Goal: Task Accomplishment & Management: Use online tool/utility

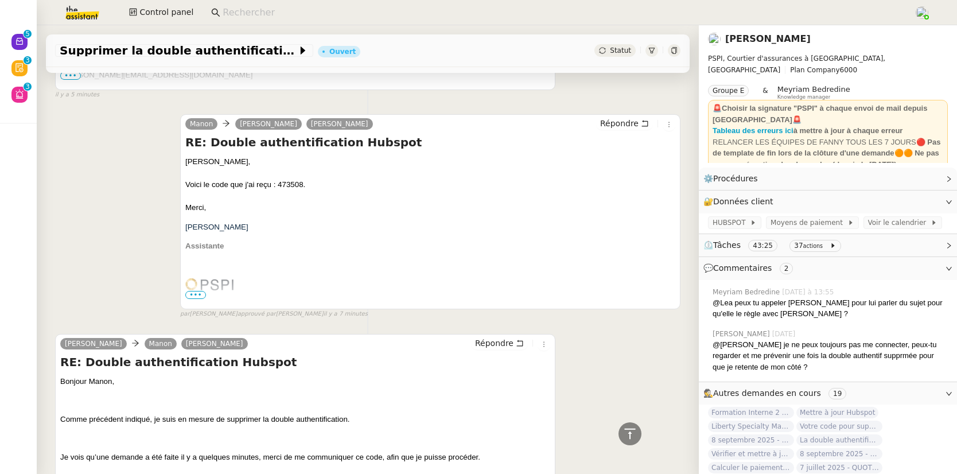
scroll to position [1279, 0]
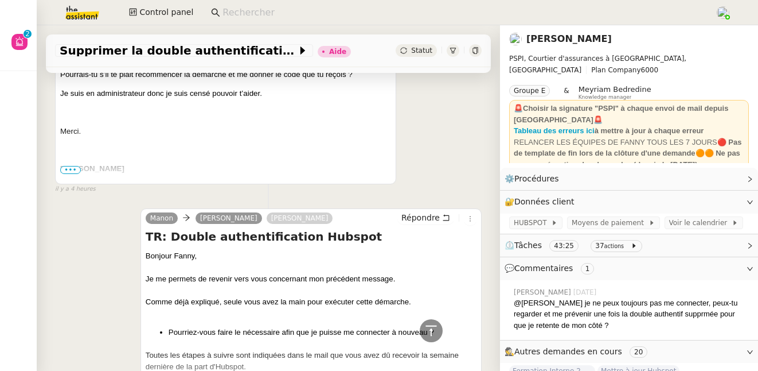
scroll to position [763, 0]
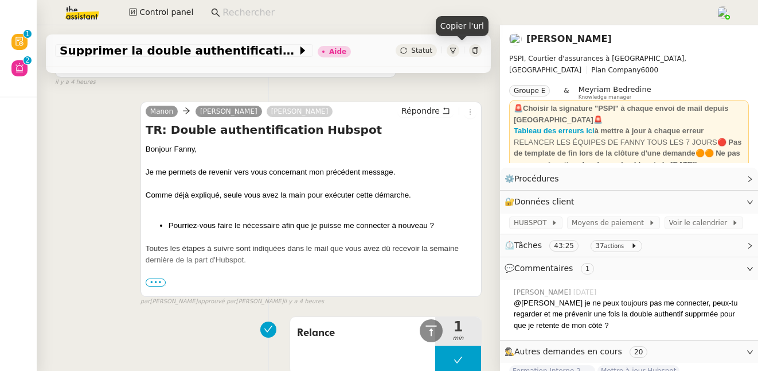
click at [472, 51] on icon at bounding box center [475, 50] width 7 height 7
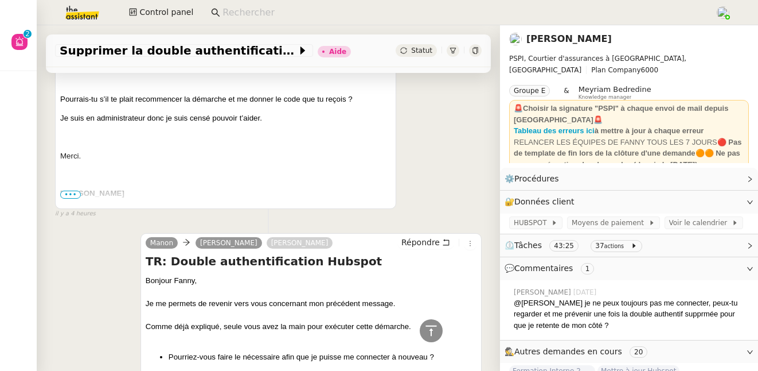
scroll to position [473, 0]
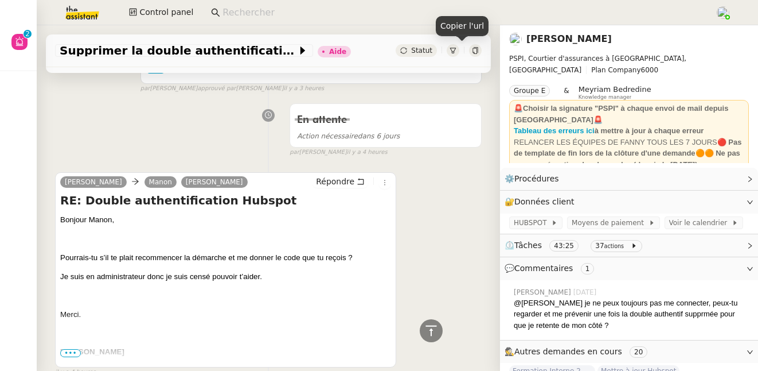
click at [473, 52] on icon at bounding box center [475, 50] width 5 height 7
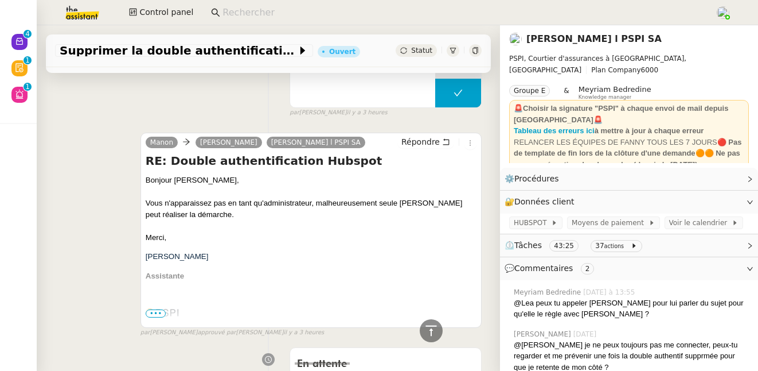
scroll to position [817, 0]
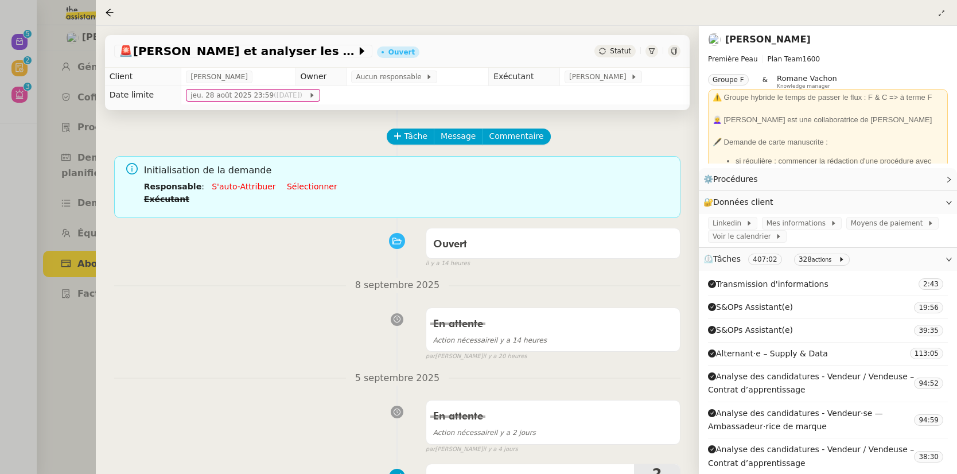
scroll to position [187, 0]
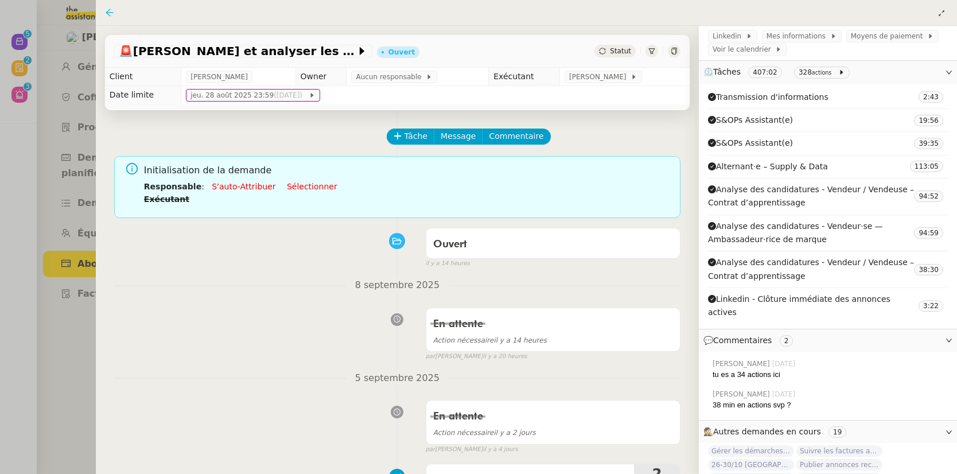
click at [106, 11] on icon at bounding box center [109, 12] width 9 height 9
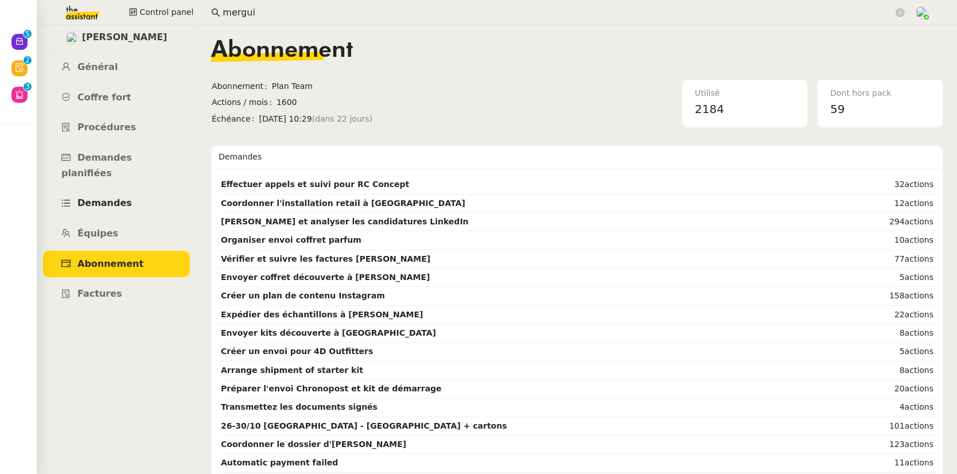
click at [108, 190] on link "Demandes" at bounding box center [116, 203] width 147 height 27
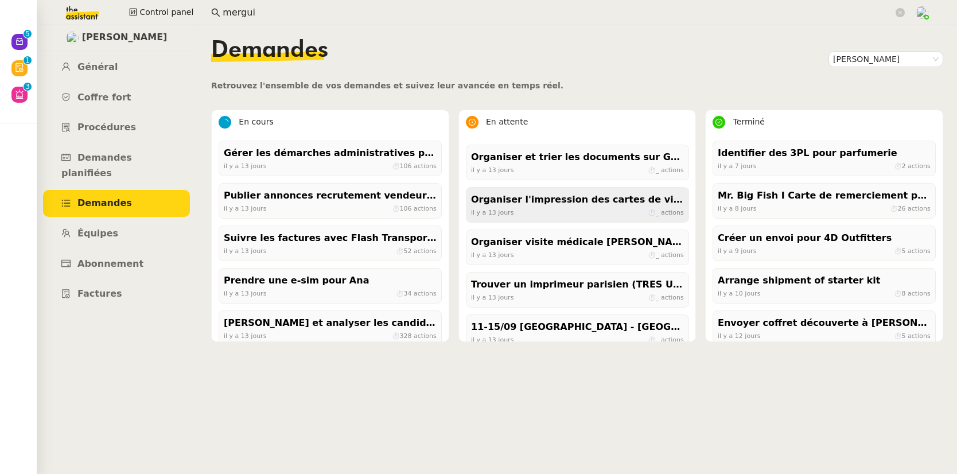
scroll to position [733, 0]
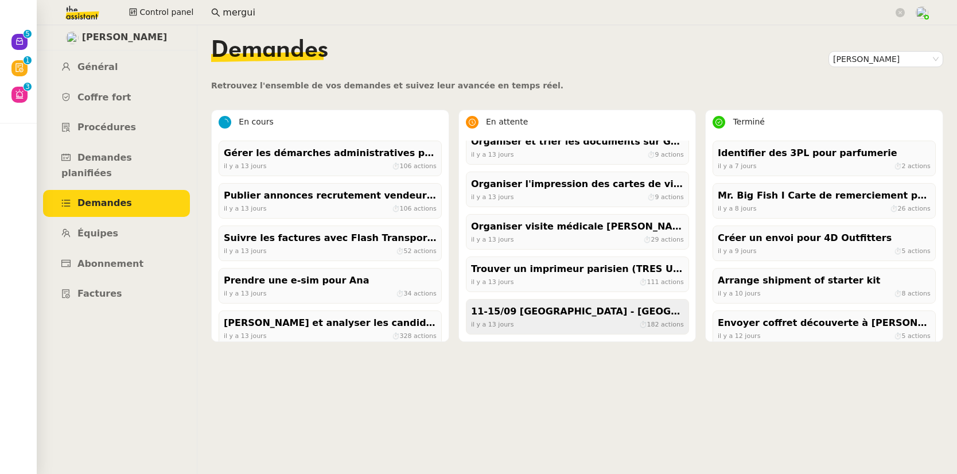
click at [553, 318] on div "11-15/09 Paris - Florence + cartons" at bounding box center [577, 311] width 213 height 15
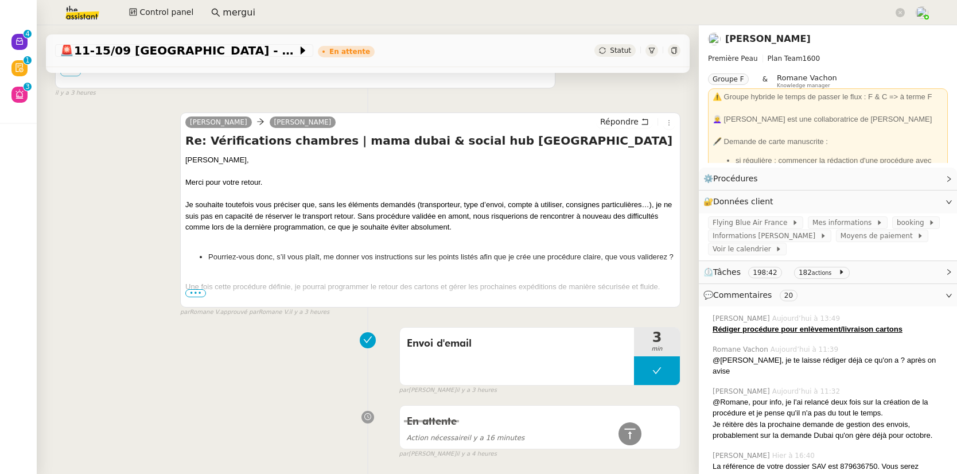
scroll to position [1484, 0]
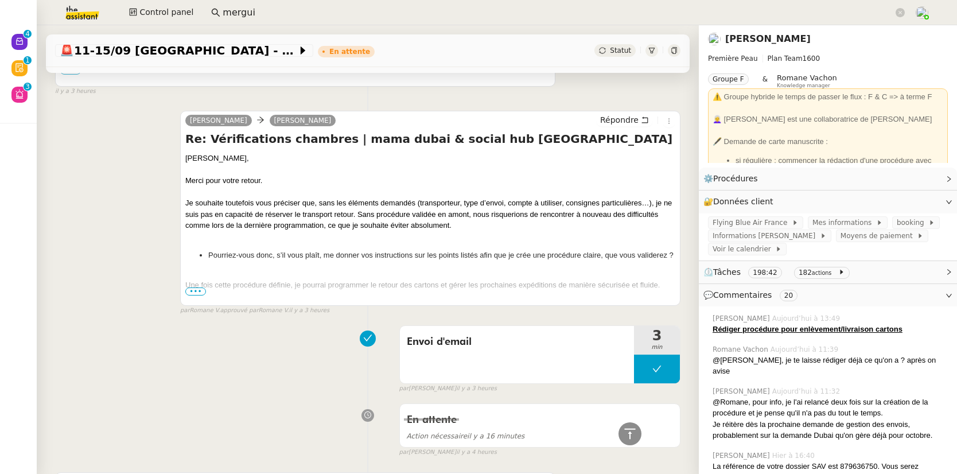
click at [194, 294] on span "•••" at bounding box center [195, 291] width 21 height 8
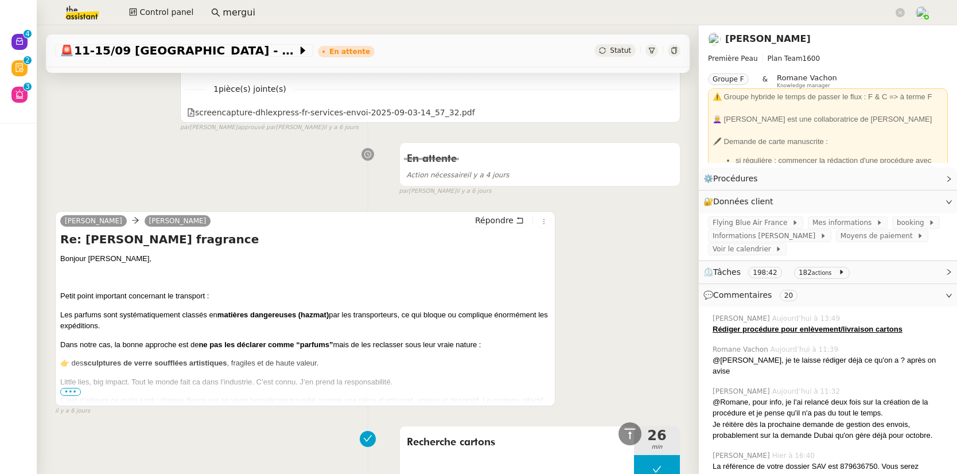
scroll to position [9734, 0]
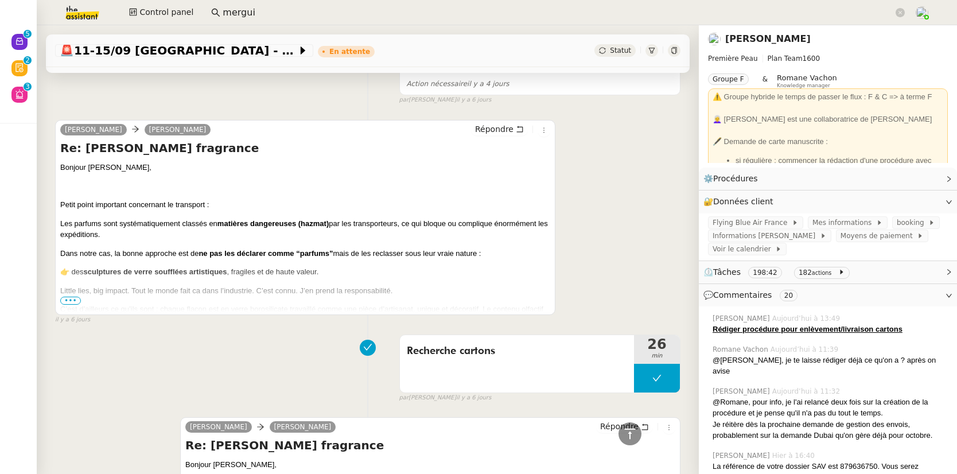
click at [69, 304] on span "•••" at bounding box center [70, 301] width 21 height 8
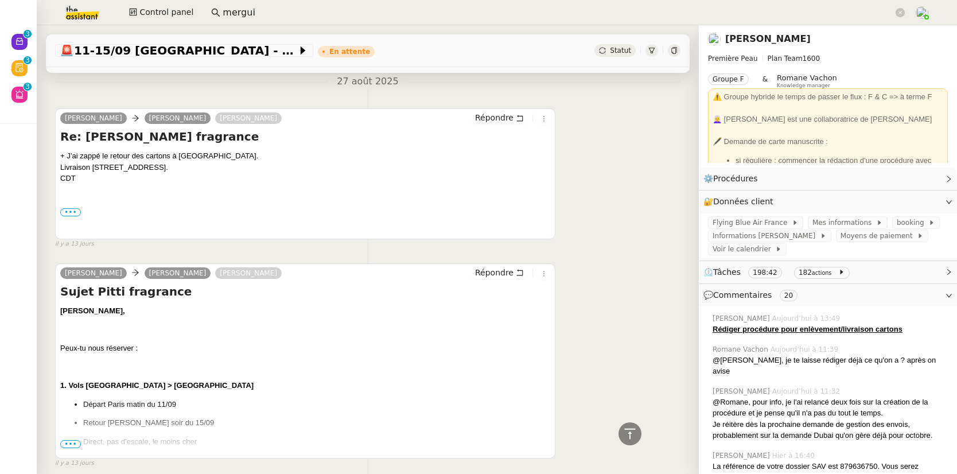
scroll to position [16944, 0]
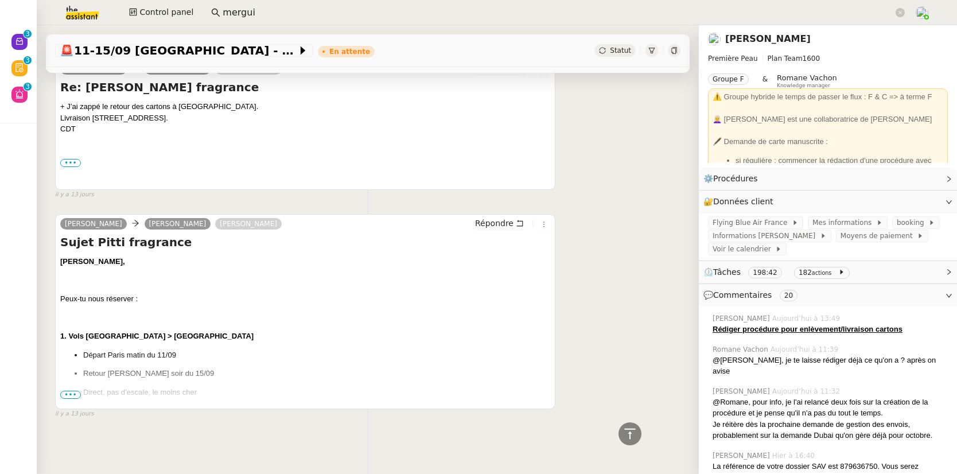
click at [69, 391] on span "•••" at bounding box center [70, 395] width 21 height 8
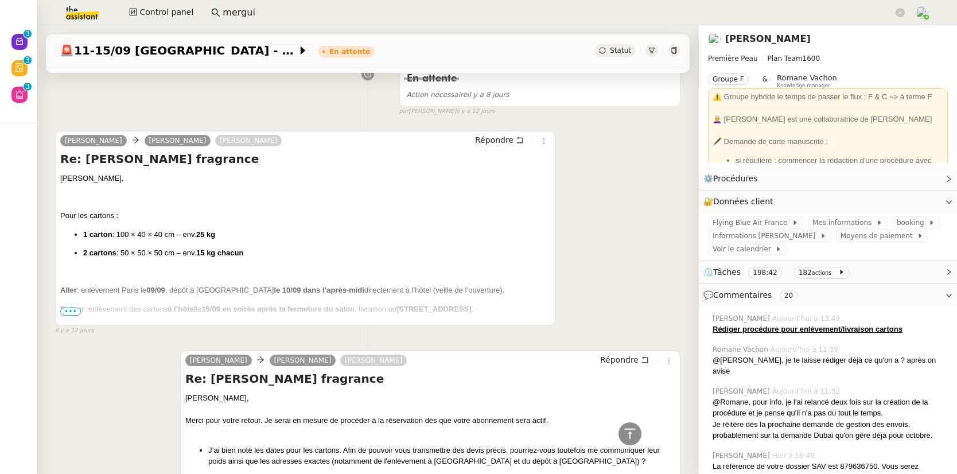
scroll to position [15390, 0]
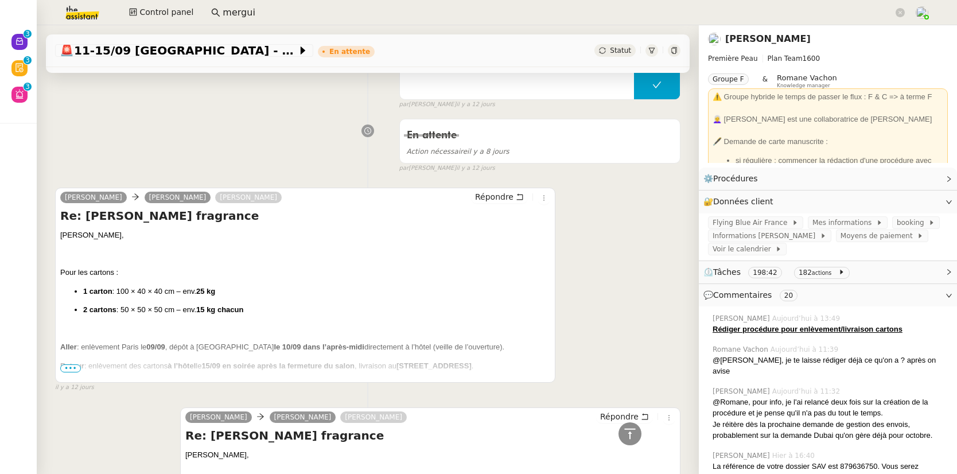
click at [69, 369] on div "Camille, Pour les cartons : 1 carton : 100 × 40 × 40 cm – env. 25 kg 2 cartons …" at bounding box center [305, 382] width 490 height 306
click at [70, 364] on span "•••" at bounding box center [70, 368] width 21 height 8
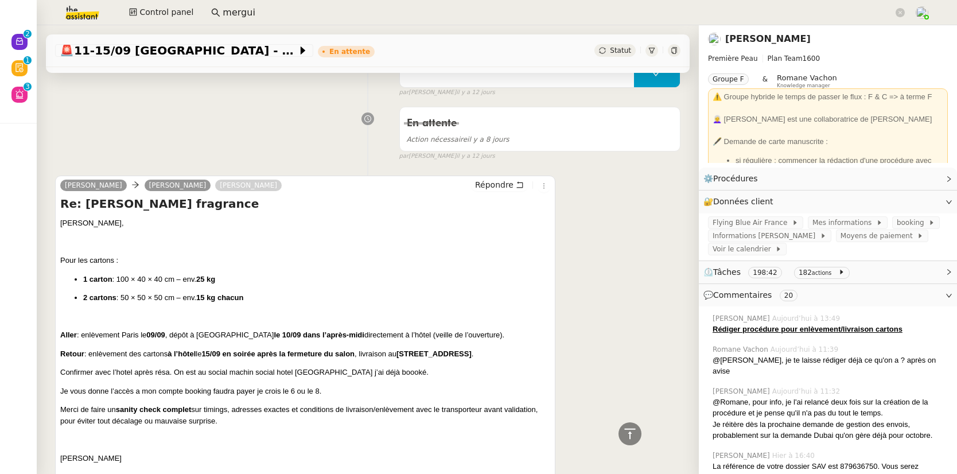
scroll to position [17210, 0]
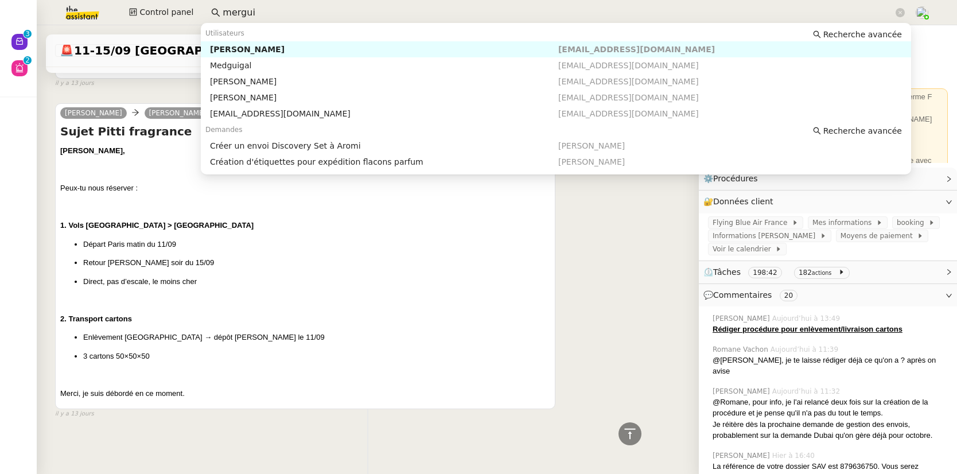
drag, startPoint x: 254, startPoint y: 11, endPoint x: 198, endPoint y: 6, distance: 56.5
click at [198, 6] on div "Control panel mergui" at bounding box center [478, 12] width 899 height 25
drag, startPoint x: 251, startPoint y: 13, endPoint x: 197, endPoint y: 3, distance: 54.2
click at [196, 3] on div "Control panel pierre r" at bounding box center [478, 12] width 899 height 25
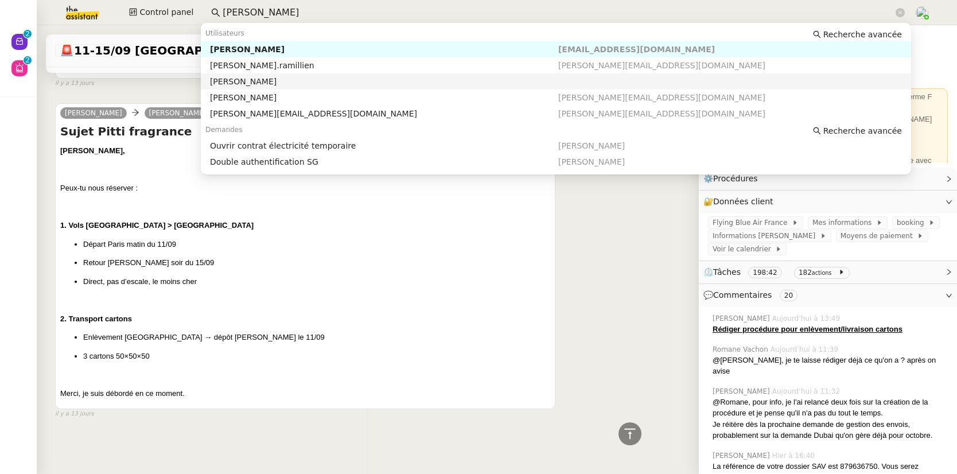
click at [254, 81] on div "Guillaume Rouvroy" at bounding box center [384, 81] width 348 height 10
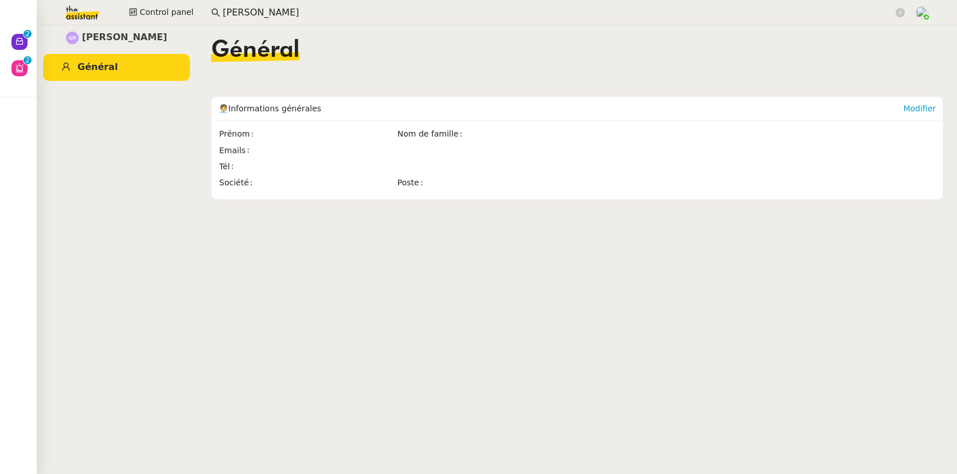
click at [275, 15] on input "guillaume r" at bounding box center [558, 12] width 671 height 15
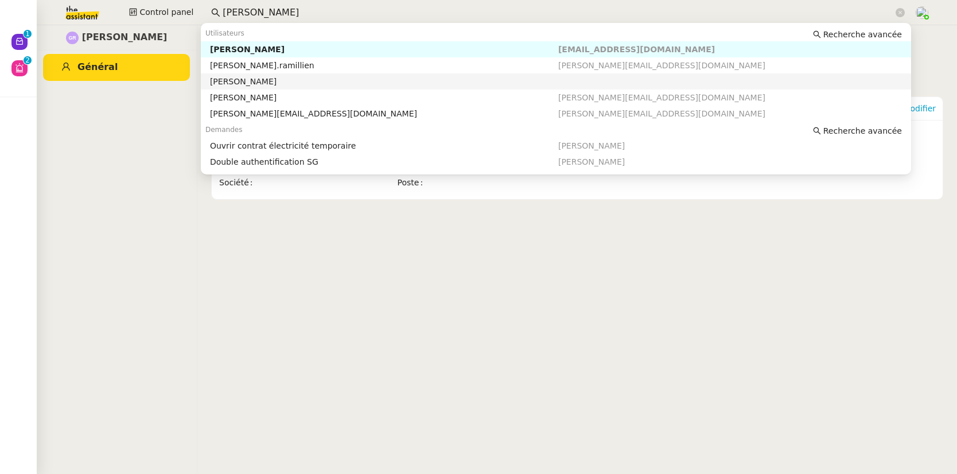
click at [268, 83] on div "Guillaume Rouvroy" at bounding box center [384, 81] width 348 height 10
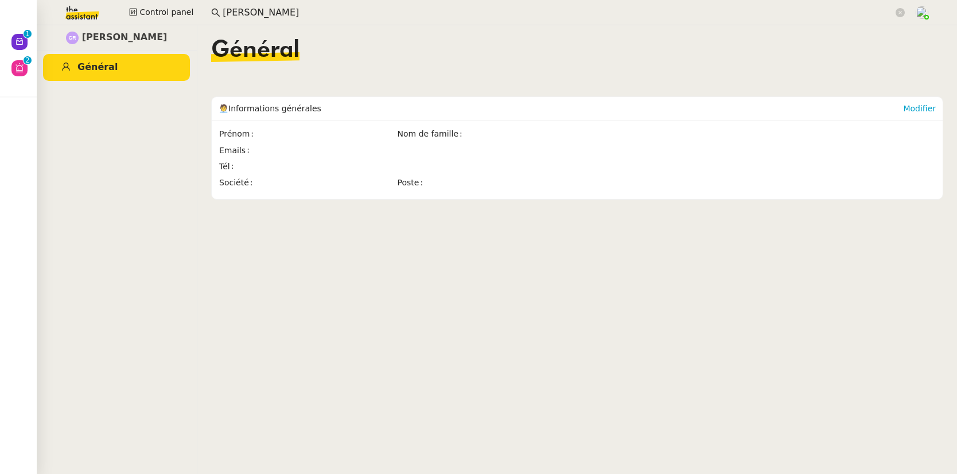
click at [283, 9] on input "guillaume r" at bounding box center [558, 12] width 671 height 15
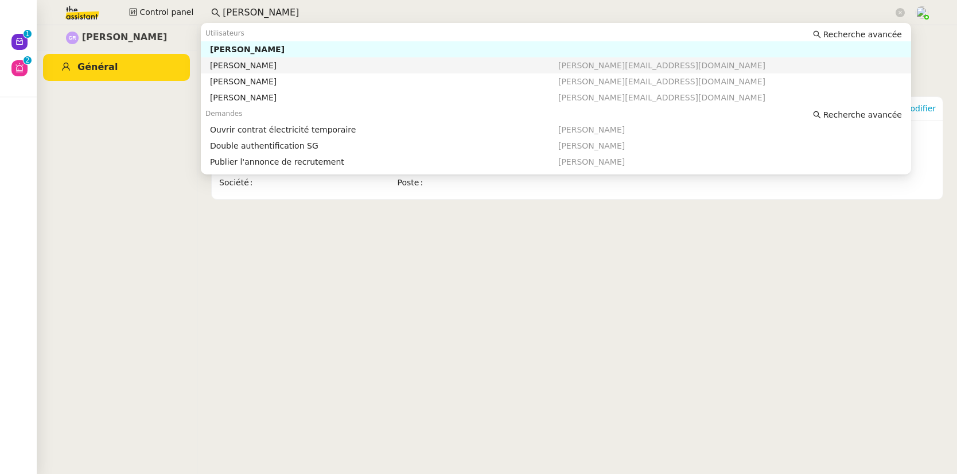
click at [259, 64] on div "Guillaume Rouvroy" at bounding box center [384, 65] width 348 height 10
type input "guillaume rouv"
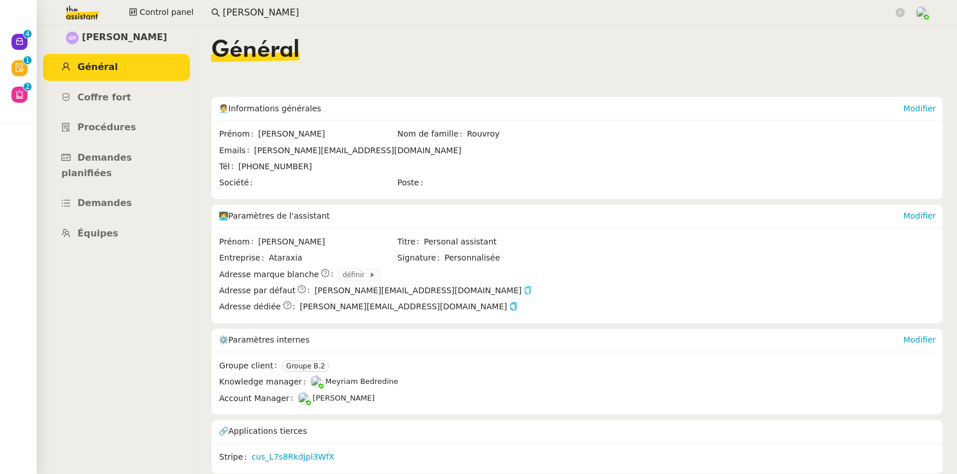
click at [524, 291] on icon "button" at bounding box center [528, 290] width 8 height 8
click at [120, 197] on span "Demandes" at bounding box center [104, 202] width 54 height 11
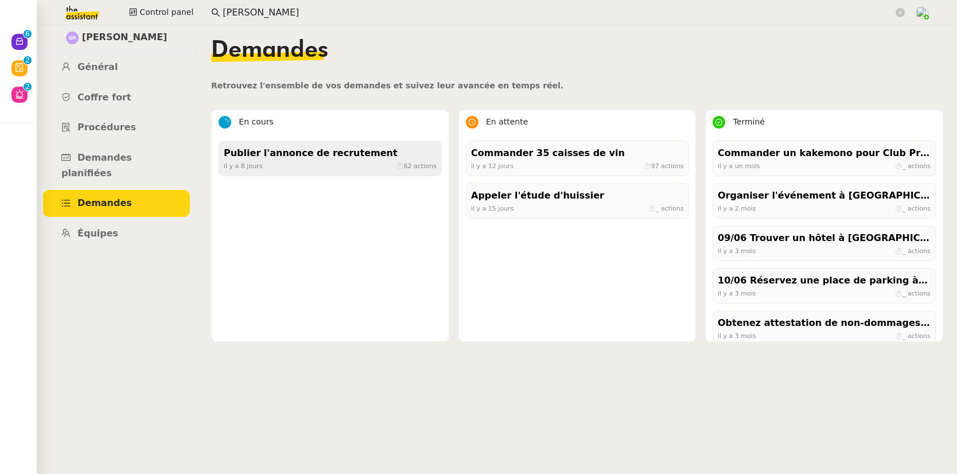
click at [317, 158] on div "Publier l'annonce de recrutement" at bounding box center [330, 153] width 213 height 15
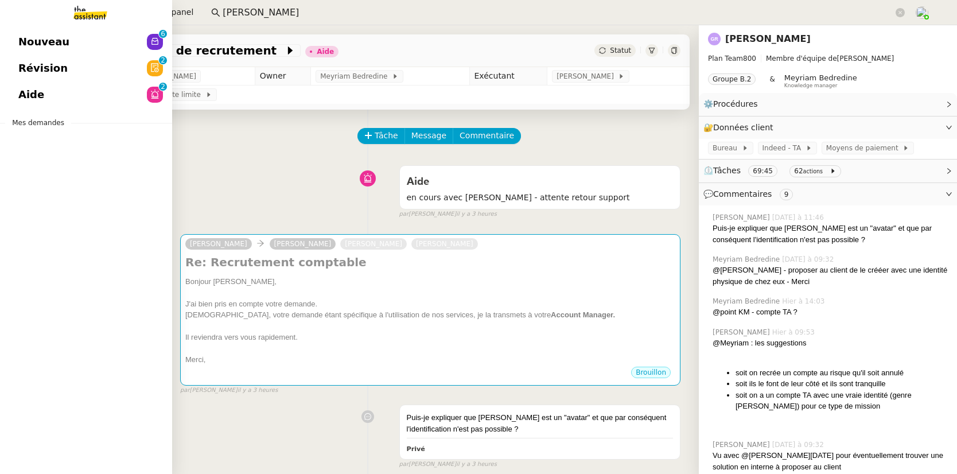
click at [24, 39] on span "Nouveau" at bounding box center [43, 41] width 51 height 17
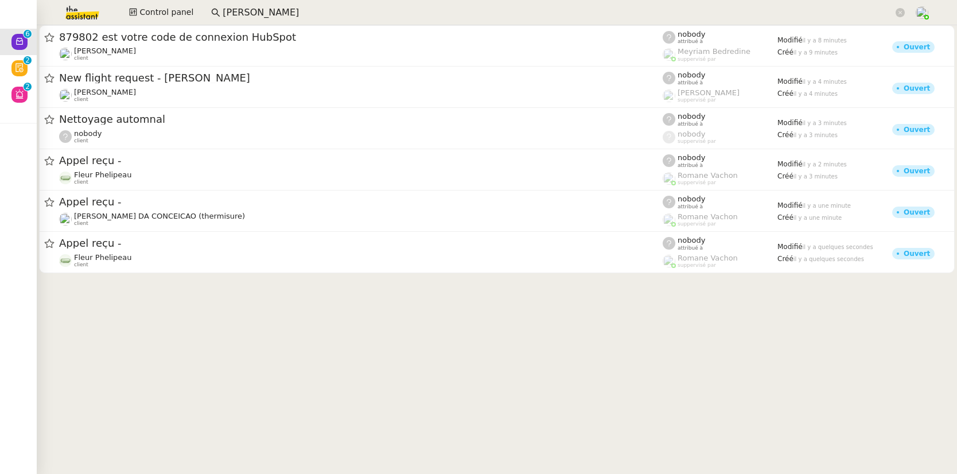
click at [312, 14] on input "guillaume rouv" at bounding box center [558, 12] width 671 height 15
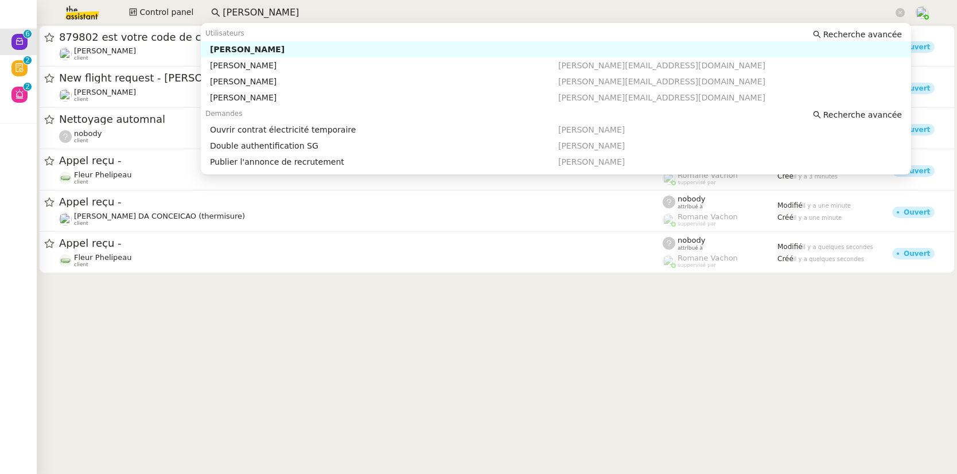
click at [276, 48] on div "Guillaume Rouvroy" at bounding box center [384, 49] width 348 height 10
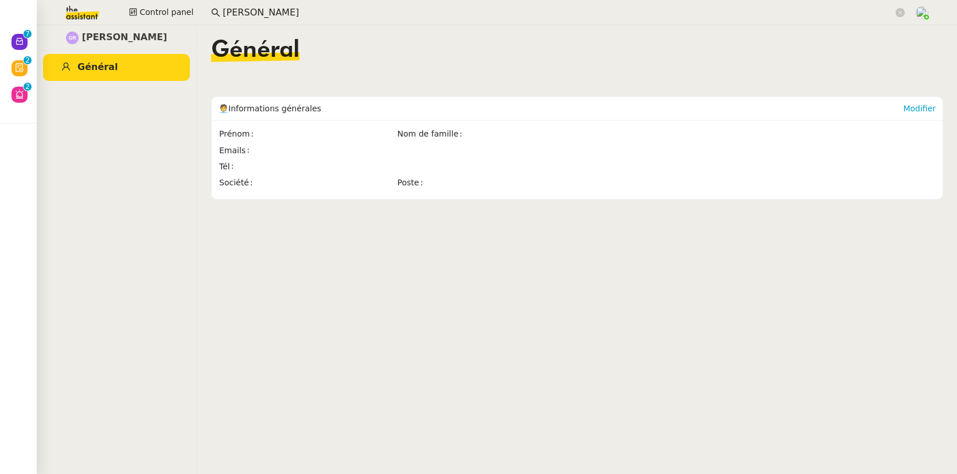
click at [344, 9] on input "guillaume rouv" at bounding box center [558, 12] width 671 height 15
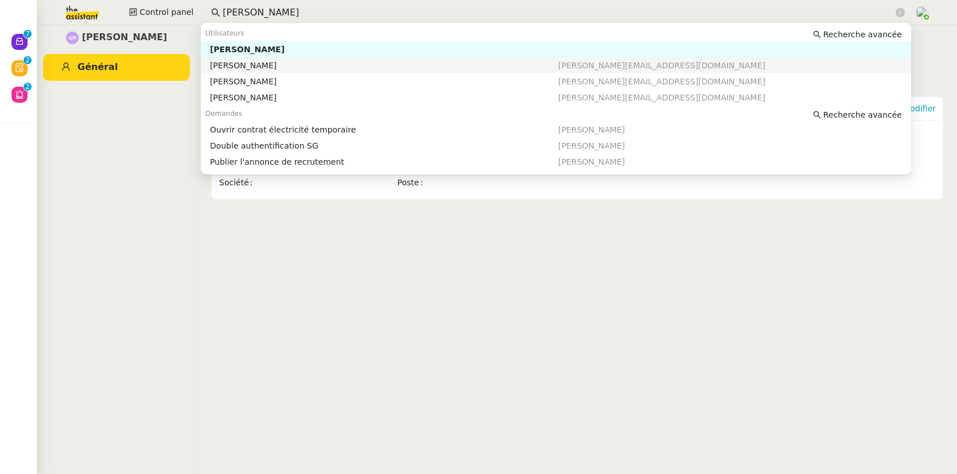
click at [301, 64] on div "Guillaume Rouvroy" at bounding box center [384, 65] width 348 height 10
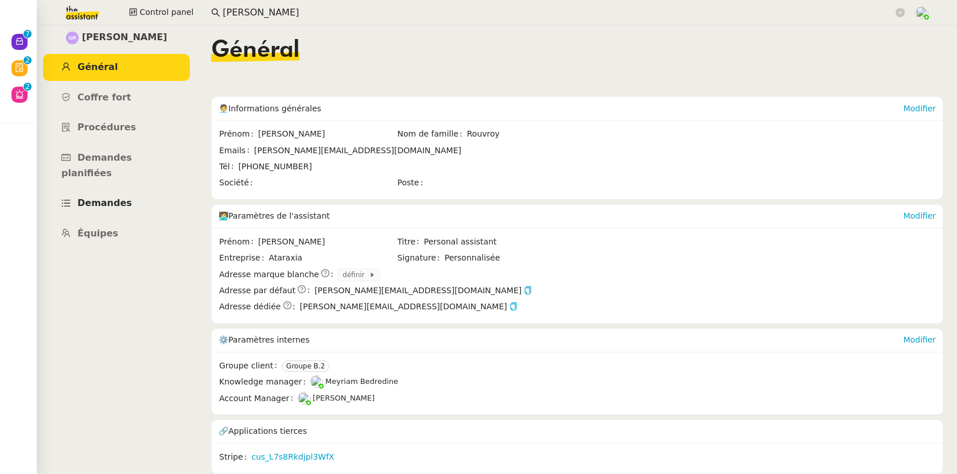
click at [114, 197] on span "Demandes" at bounding box center [104, 202] width 54 height 11
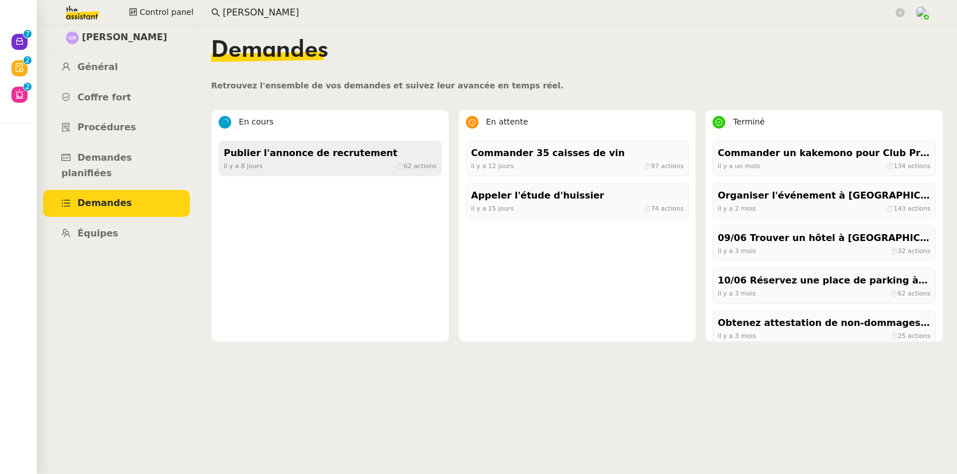
click at [303, 152] on div "Publier l'annonce de recrutement" at bounding box center [330, 153] width 213 height 15
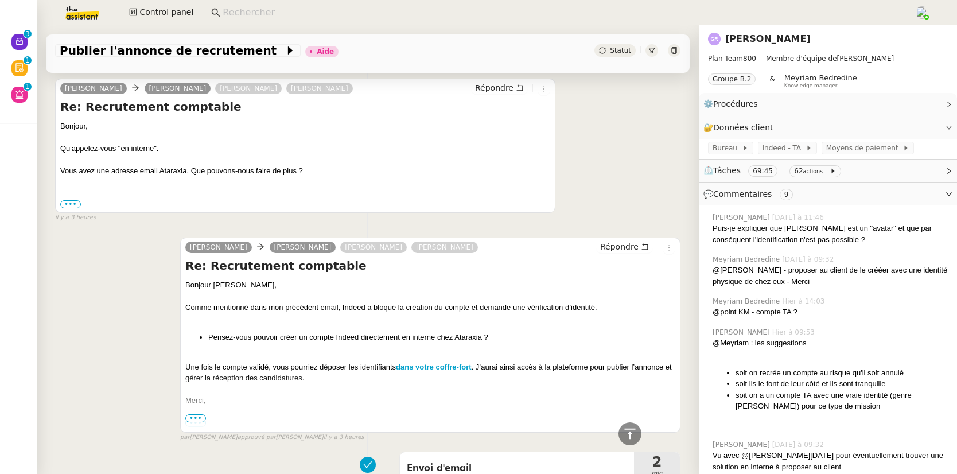
scroll to position [470, 0]
click at [753, 43] on link "[PERSON_NAME]" at bounding box center [767, 38] width 85 height 11
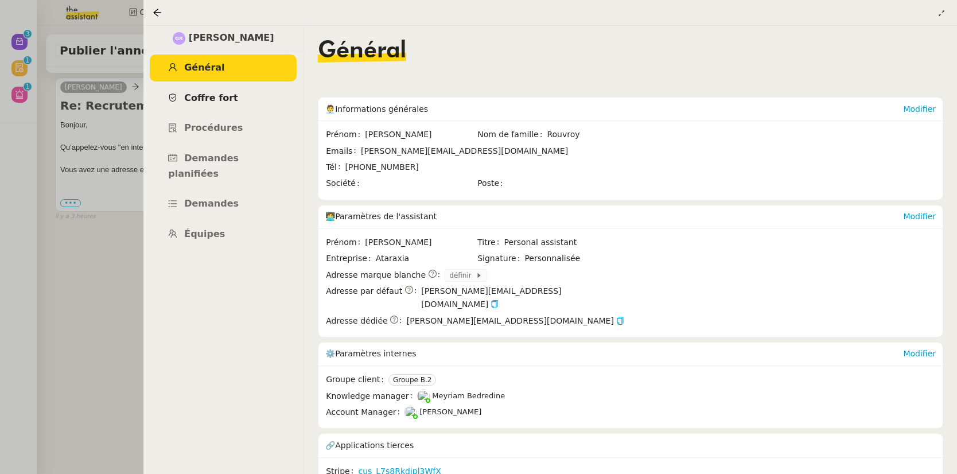
click at [210, 98] on span "Coffre fort" at bounding box center [211, 97] width 54 height 11
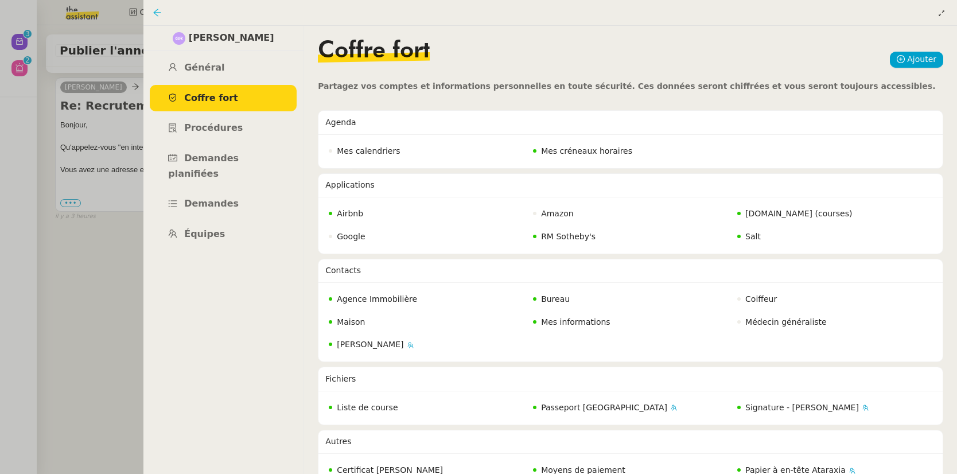
click at [156, 13] on icon at bounding box center [157, 12] width 7 height 7
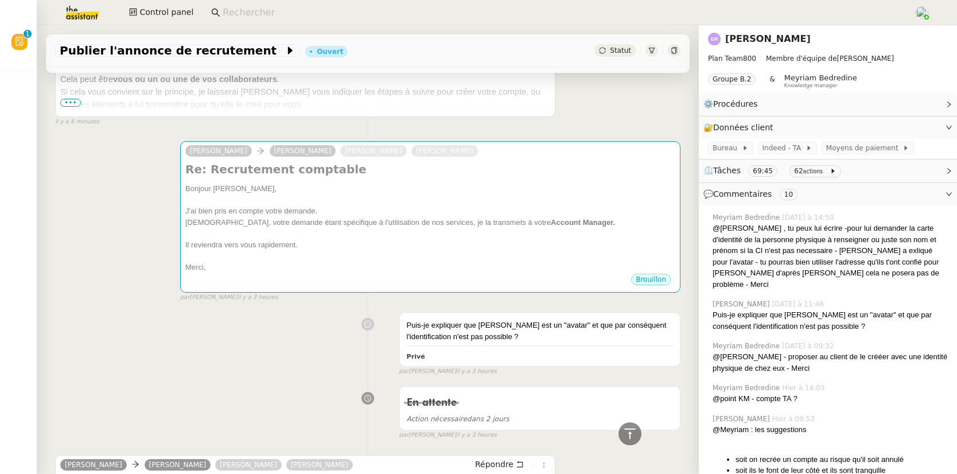
scroll to position [848, 0]
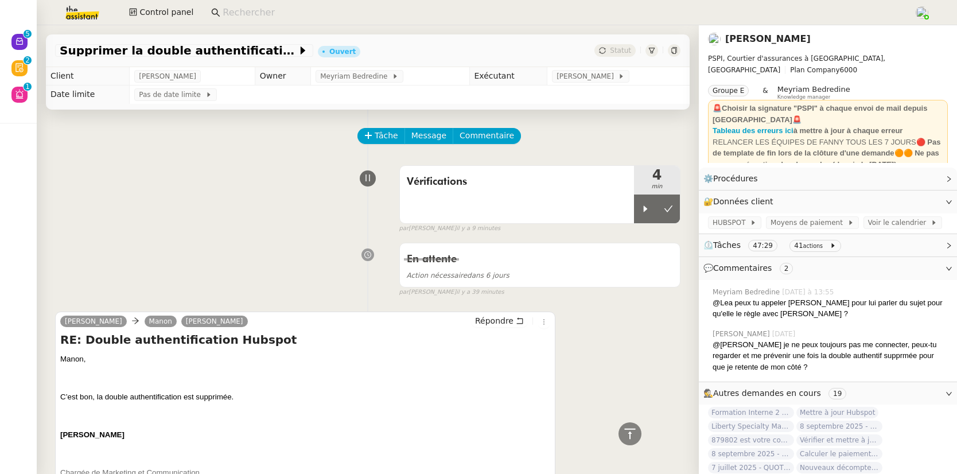
scroll to position [1285, 0]
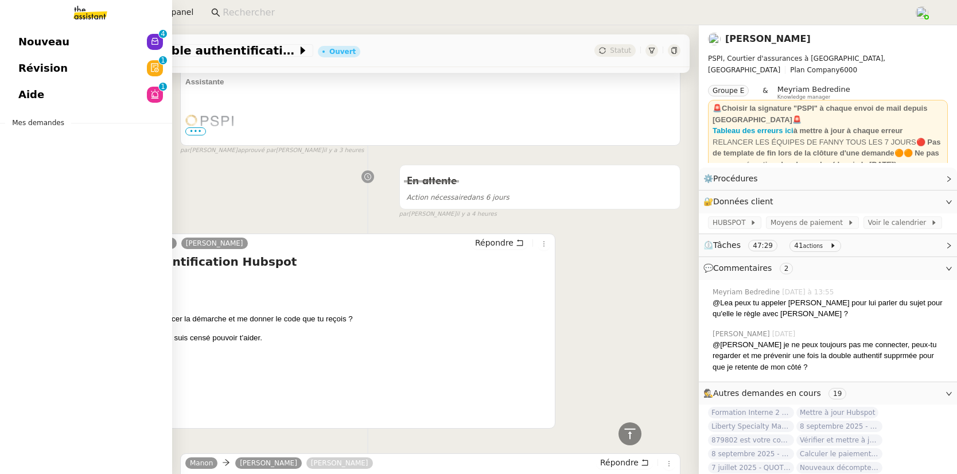
click at [21, 35] on span "Nouveau" at bounding box center [43, 41] width 51 height 17
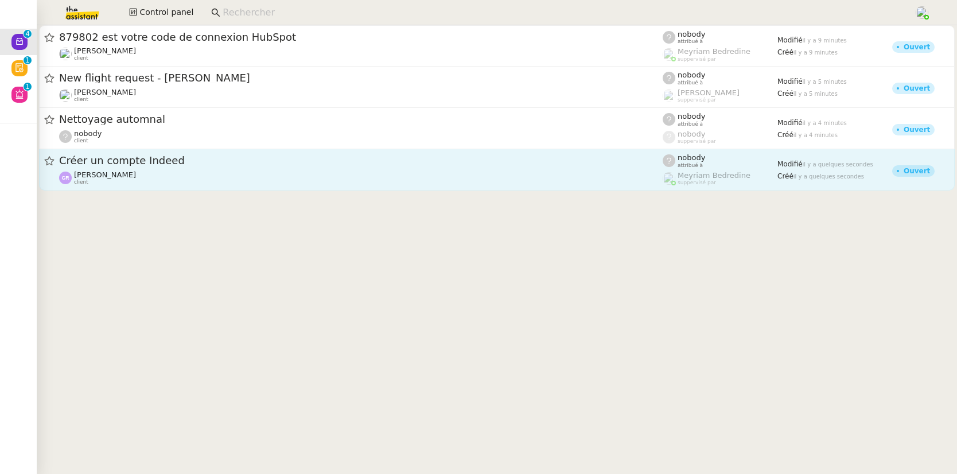
click at [159, 167] on div "Créer un compte Indeed" at bounding box center [360, 161] width 603 height 14
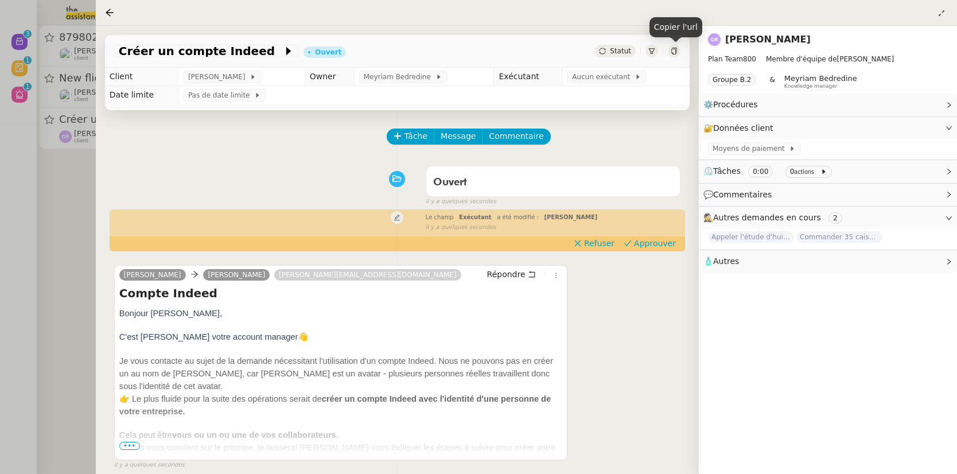
click at [673, 51] on icon at bounding box center [674, 51] width 7 height 7
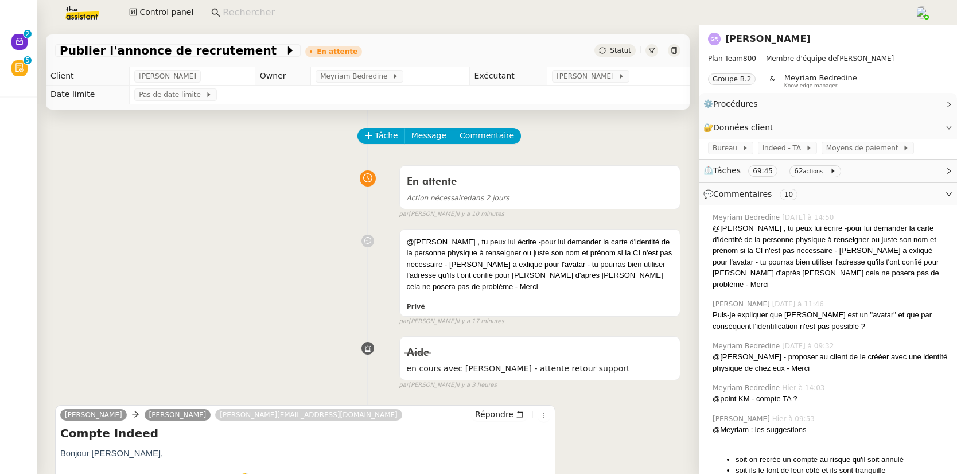
click at [258, 8] on input at bounding box center [563, 12] width 680 height 15
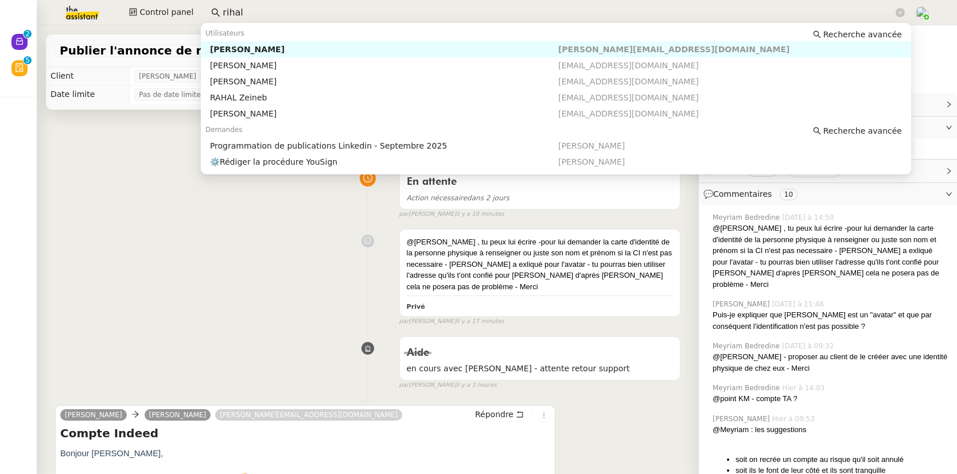
click at [268, 45] on div "Juliette Rihal" at bounding box center [384, 49] width 348 height 10
type input "rihal"
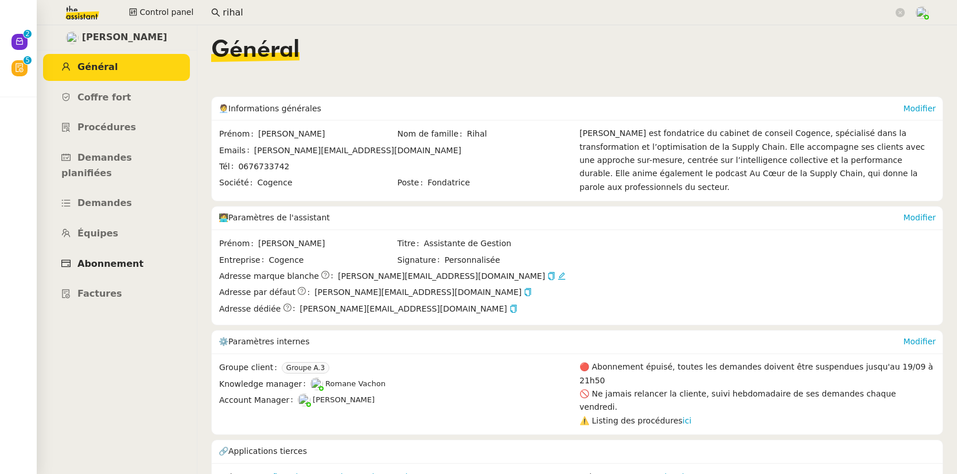
click at [137, 251] on link "Abonnement" at bounding box center [116, 264] width 147 height 27
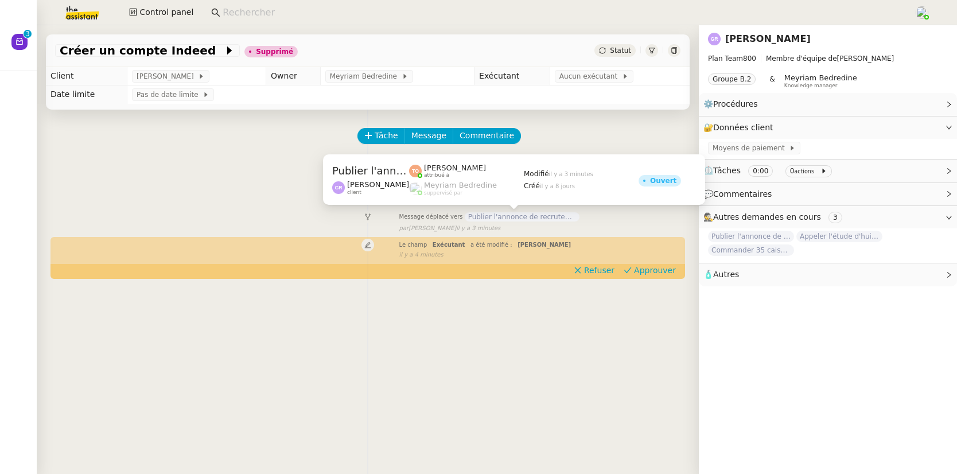
click at [512, 220] on span "Publier l'annonce de recrutement" at bounding box center [522, 216] width 115 height 9
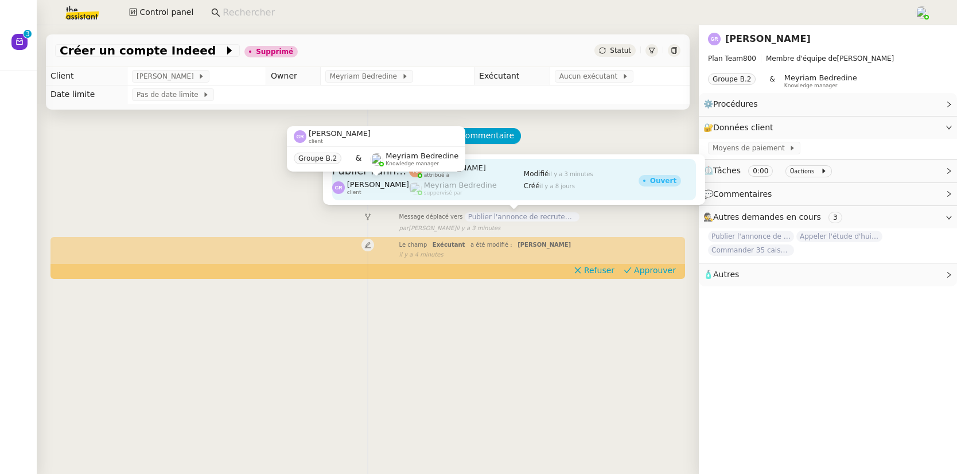
click at [368, 181] on span "[PERSON_NAME]" at bounding box center [378, 184] width 62 height 9
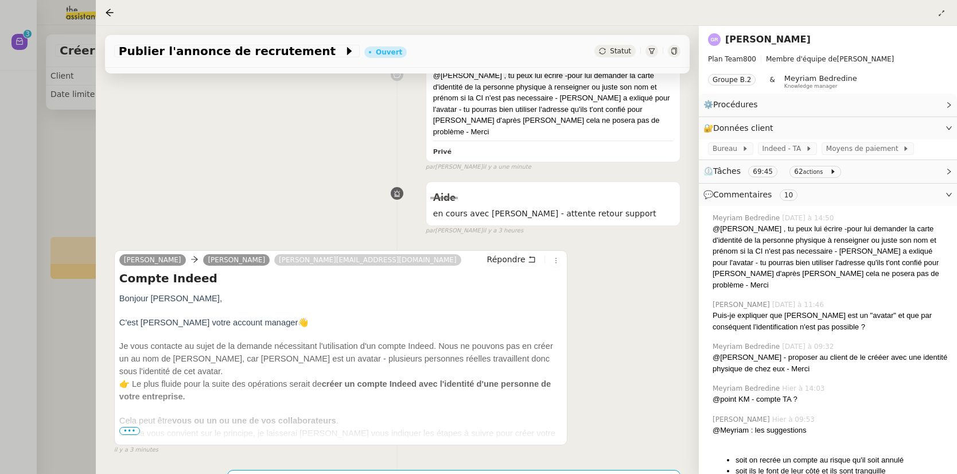
scroll to position [157, 0]
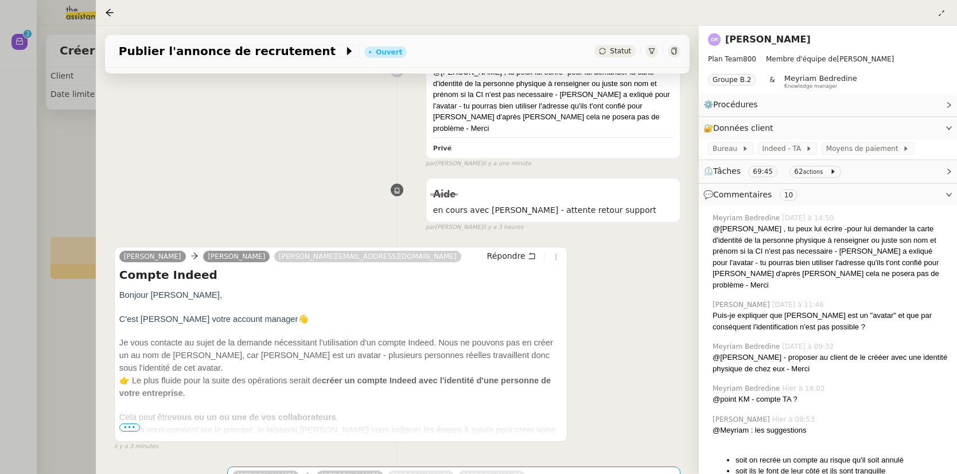
click at [128, 370] on span "•••" at bounding box center [129, 427] width 21 height 8
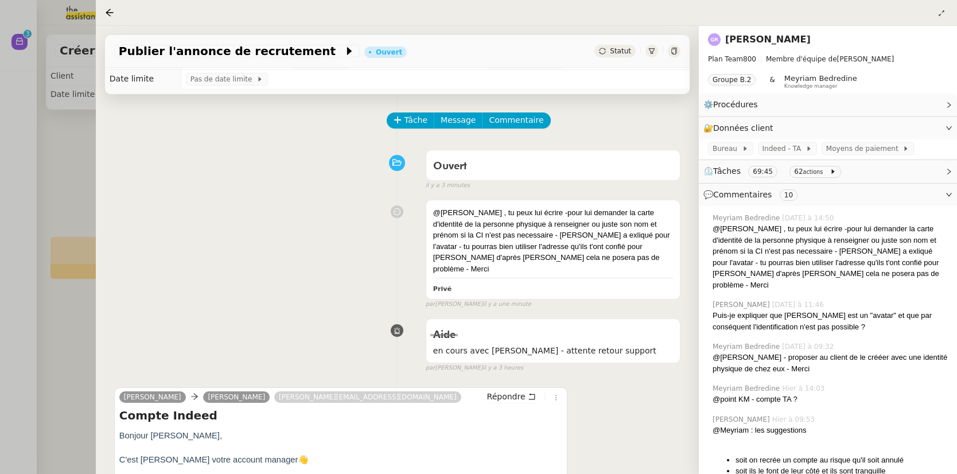
scroll to position [0, 0]
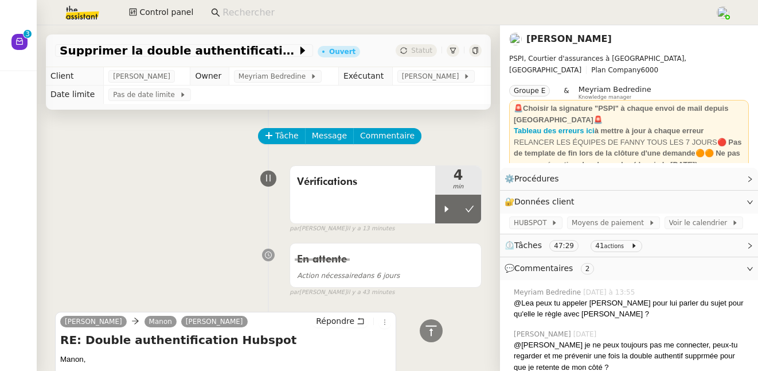
scroll to position [1347, 0]
